Goal: Transaction & Acquisition: Purchase product/service

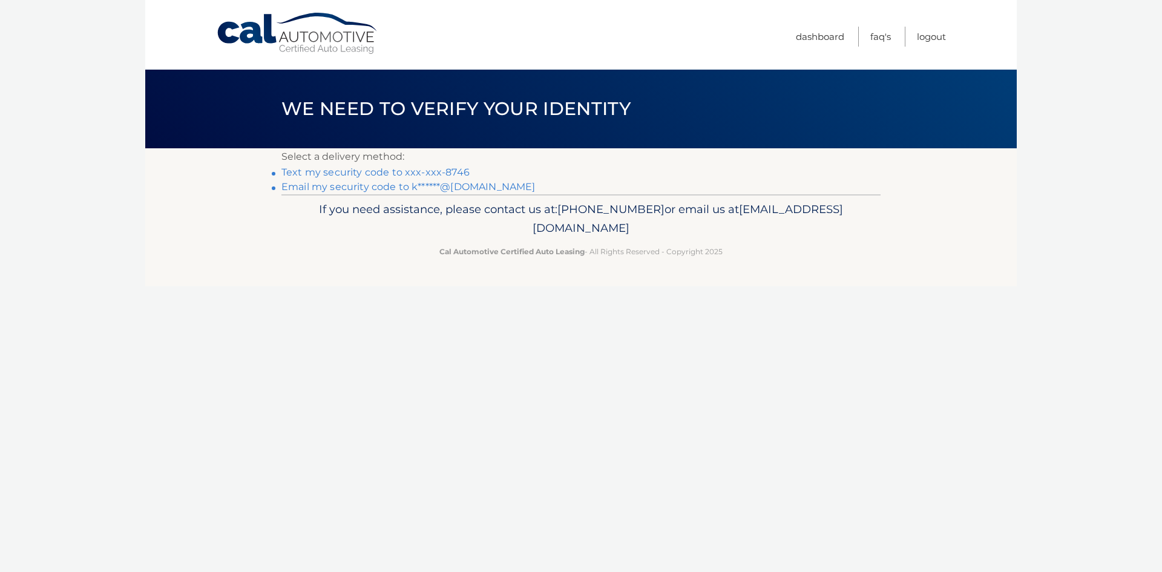
click at [397, 168] on link "Text my security code to xxx-xxx-8746" at bounding box center [375, 171] width 188 height 11
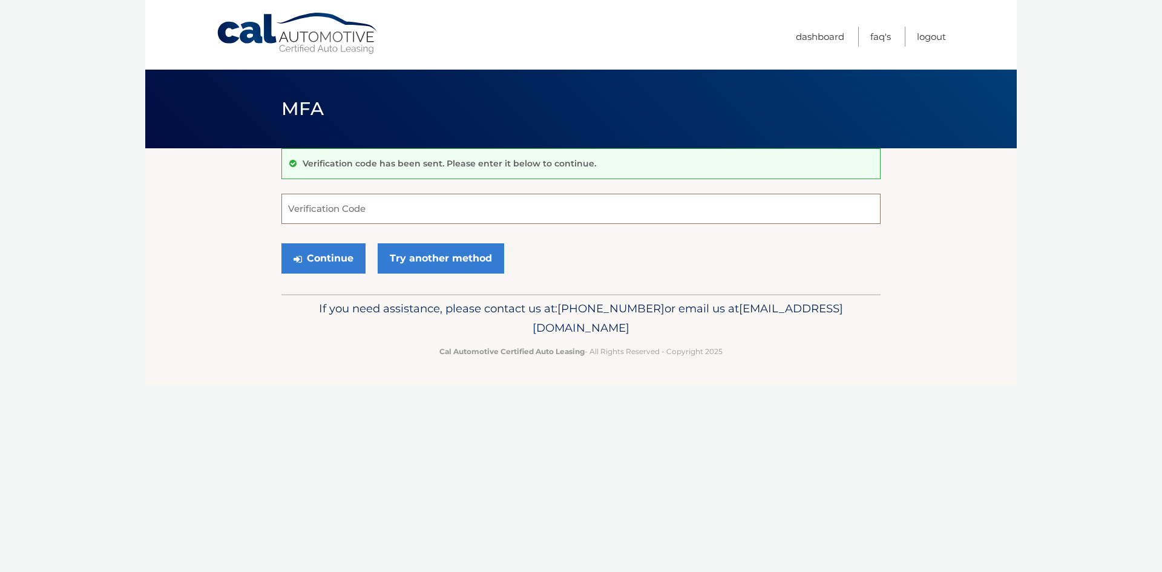
click at [412, 204] on input "Verification Code" at bounding box center [580, 209] width 599 height 30
type input "935523"
click at [351, 263] on button "Continue" at bounding box center [323, 258] width 84 height 30
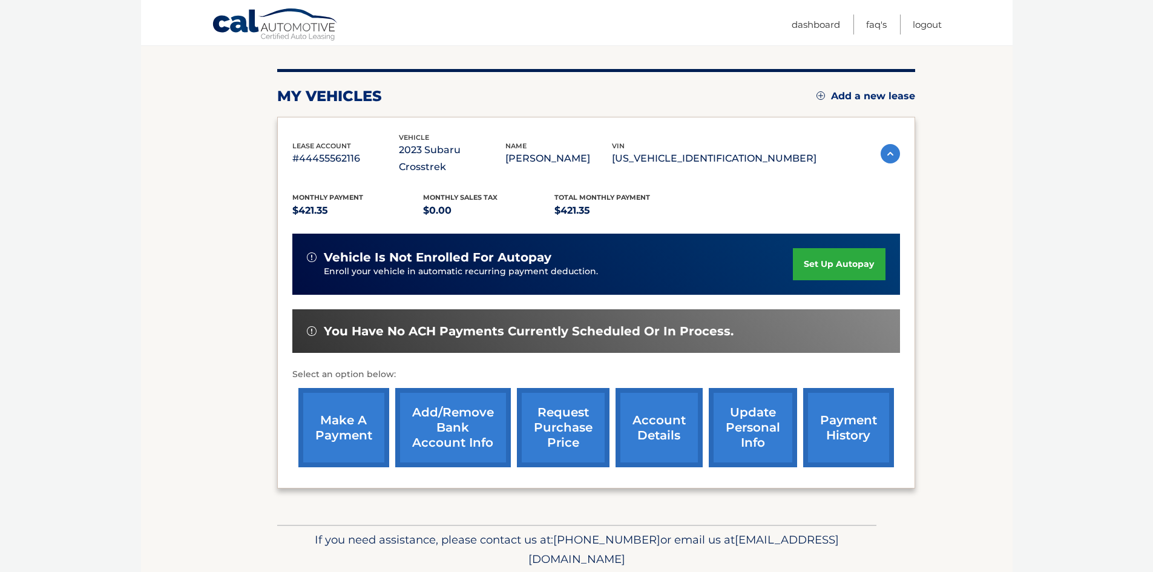
scroll to position [162, 0]
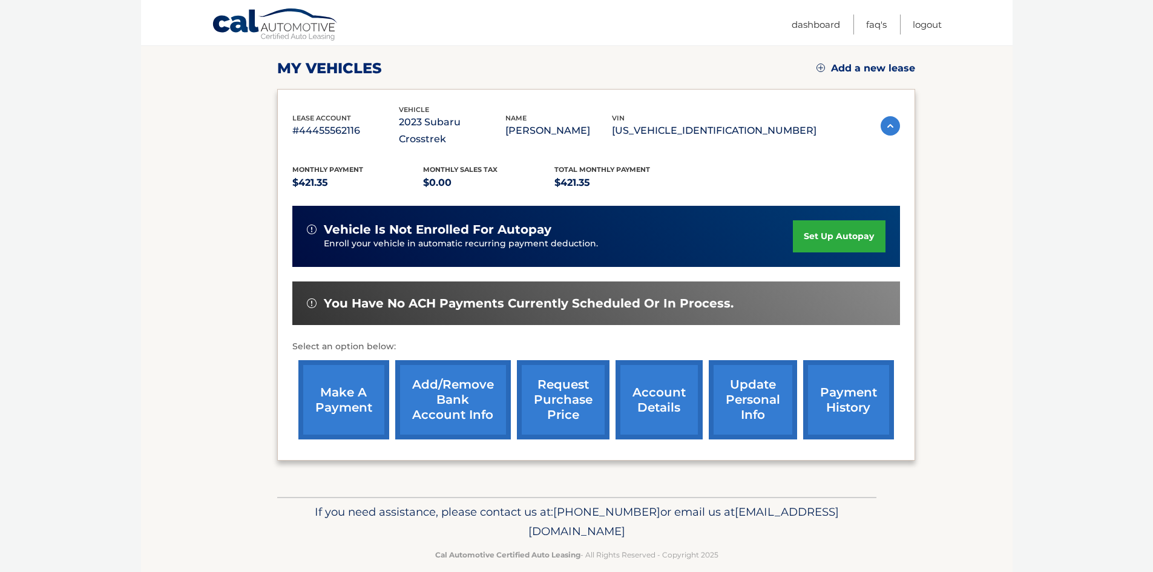
click at [339, 385] on link "make a payment" at bounding box center [343, 399] width 91 height 79
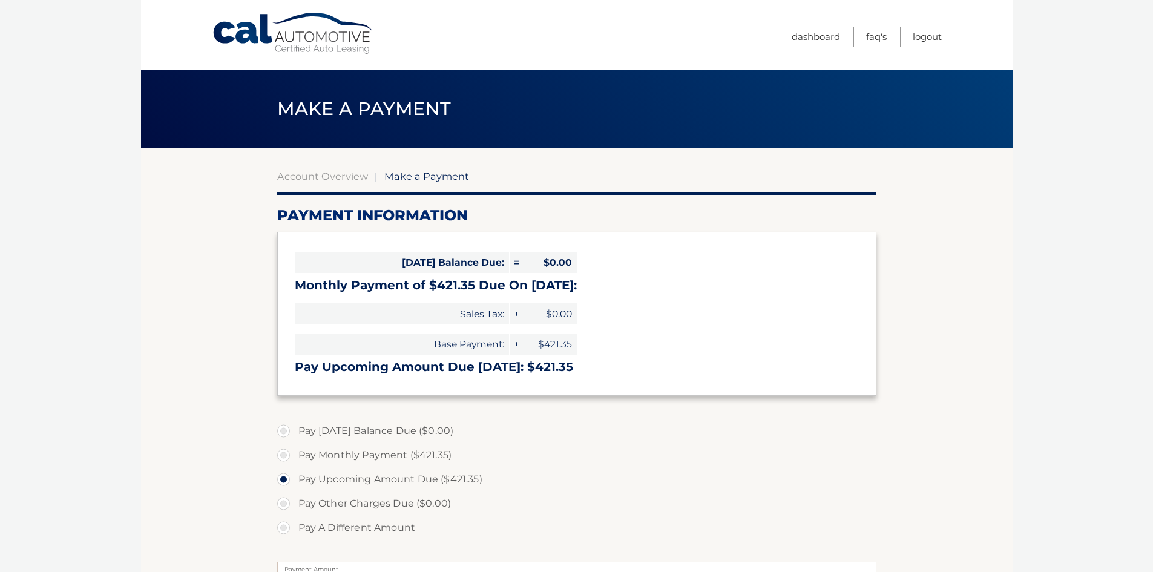
select select "NTA2Njc0YTQtMDc1YS00NTQ4LThmMDQtNmY4MDk4M2I5MGUx"
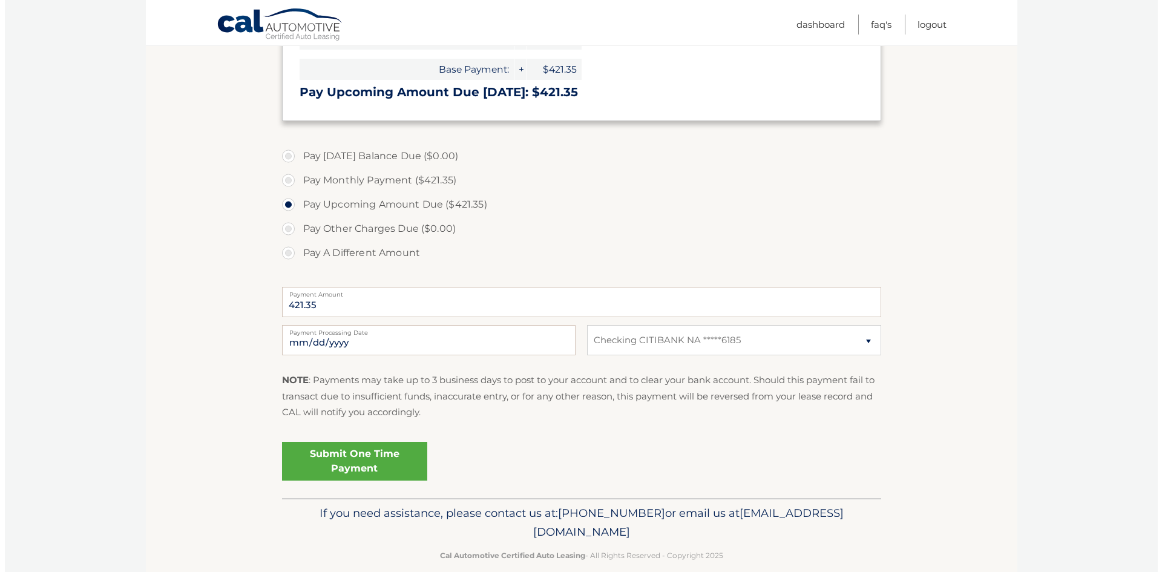
scroll to position [293, 0]
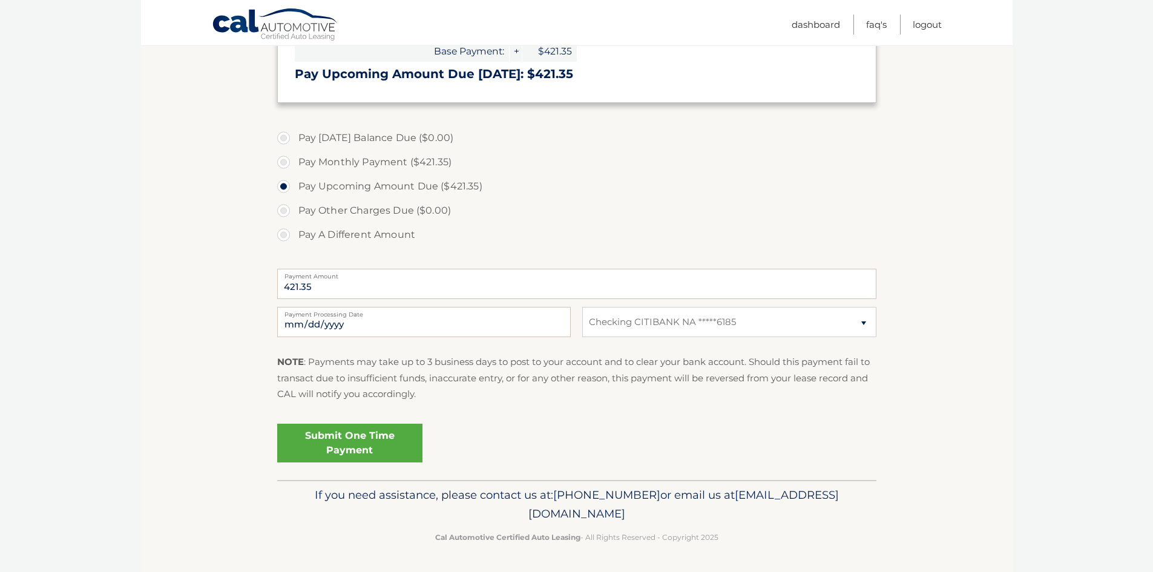
click at [371, 446] on link "Submit One Time Payment" at bounding box center [349, 443] width 145 height 39
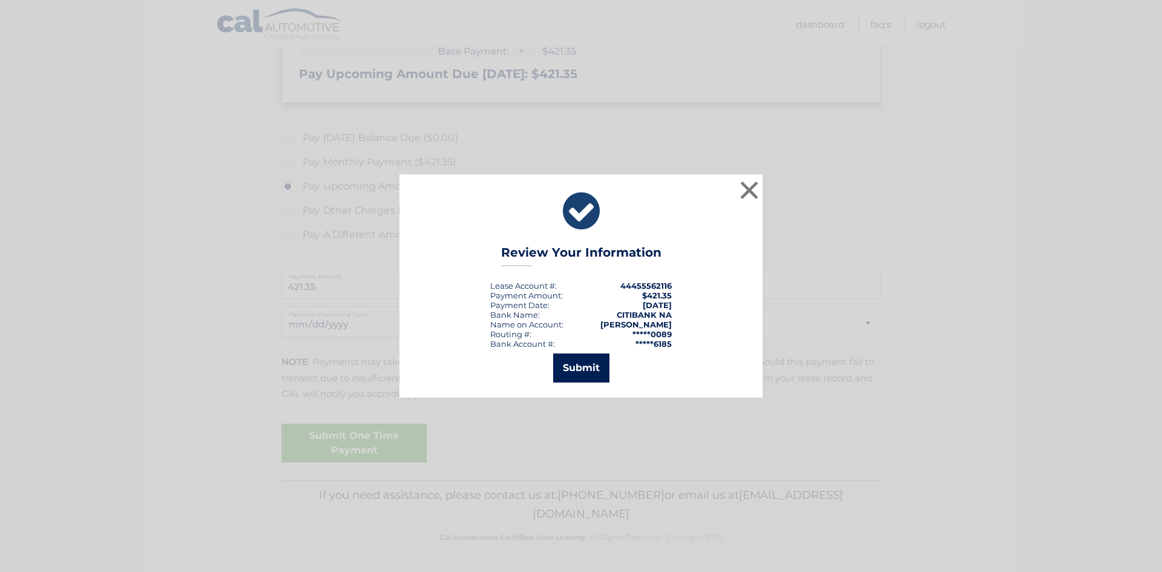
click at [589, 367] on button "Submit" at bounding box center [581, 367] width 56 height 29
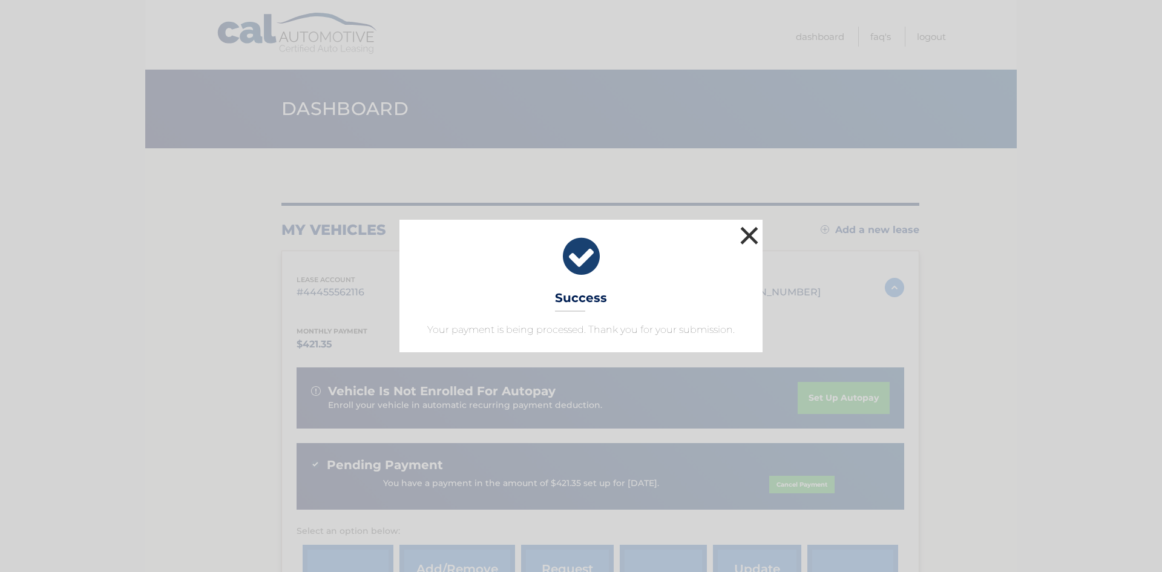
click at [744, 231] on button "×" at bounding box center [749, 235] width 24 height 24
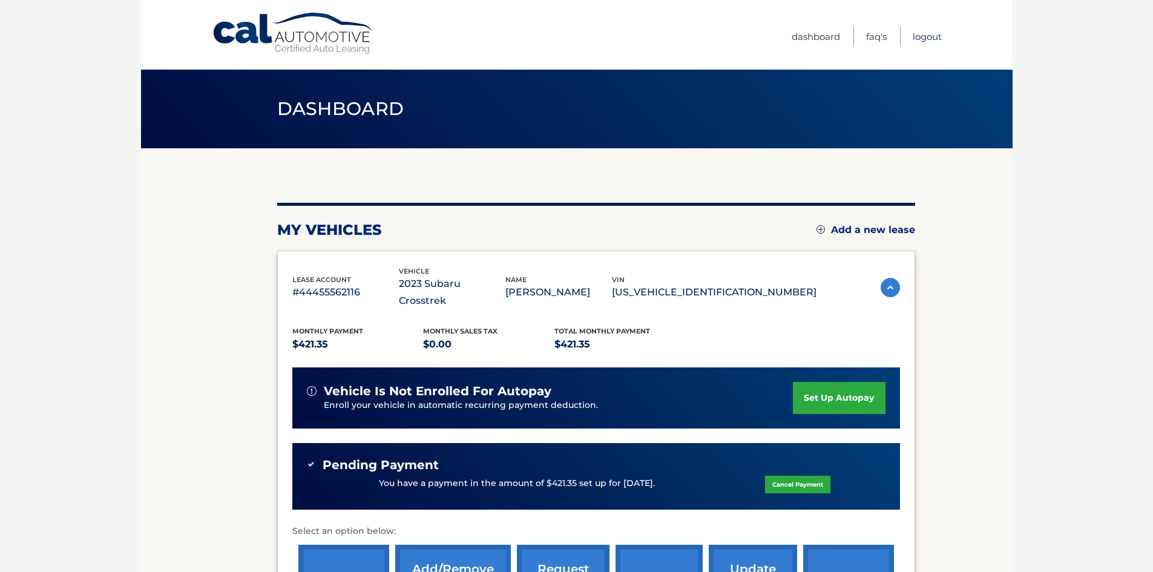
click at [930, 34] on link "Logout" at bounding box center [926, 37] width 29 height 20
